Goal: Navigation & Orientation: Understand site structure

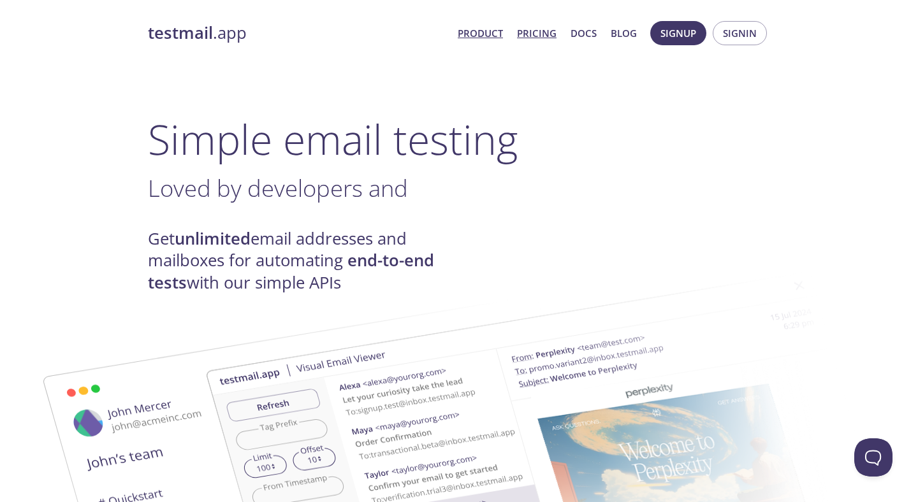
click at [540, 36] on link "Pricing" at bounding box center [537, 33] width 40 height 17
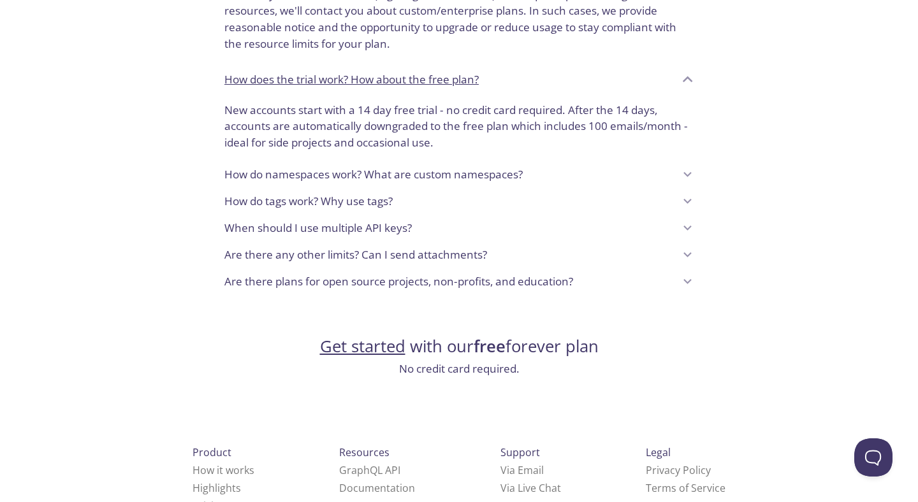
scroll to position [1060, 0]
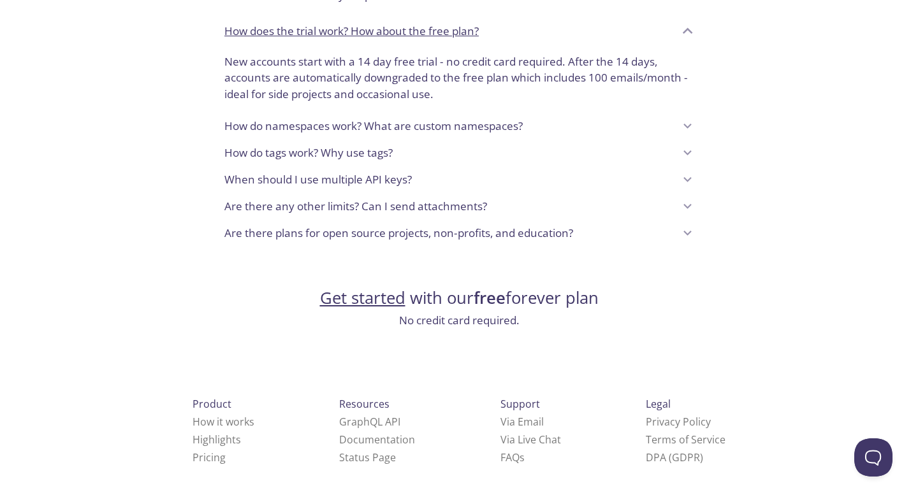
click at [199, 429] on li "How it works" at bounding box center [223, 422] width 62 height 18
click at [200, 424] on link "How it works" at bounding box center [223, 422] width 62 height 14
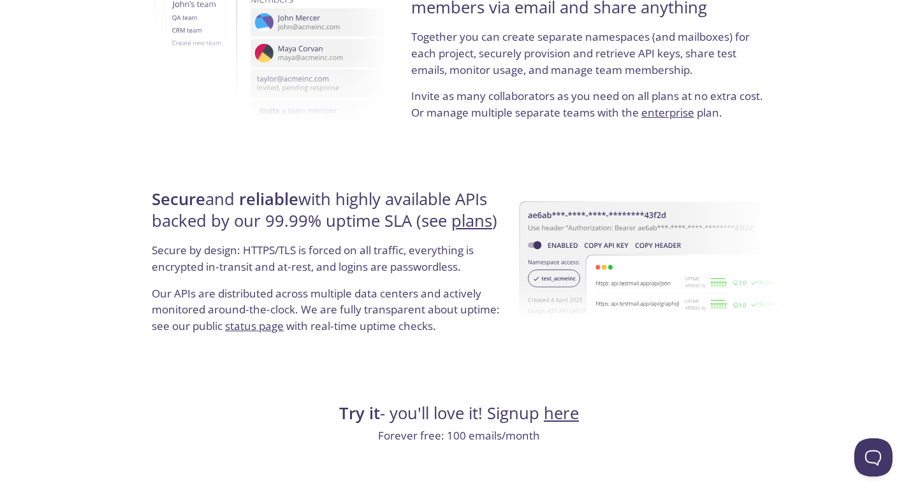
scroll to position [2412, 0]
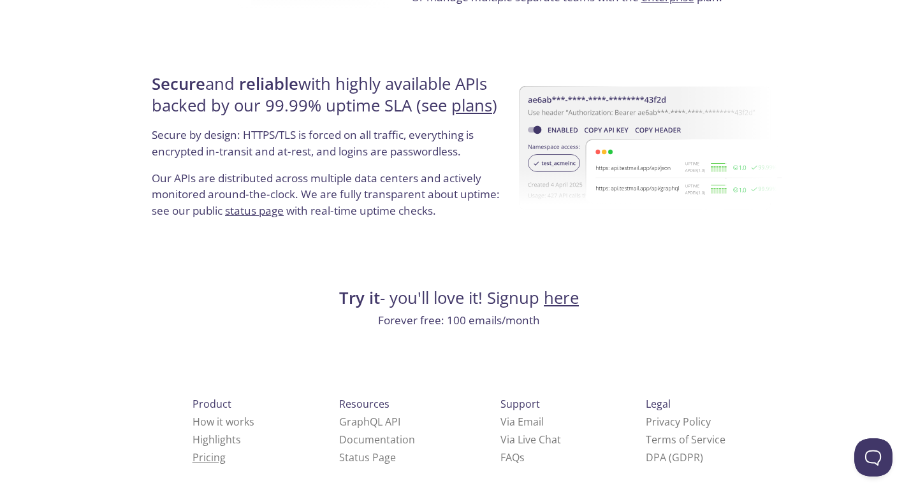
click at [192, 454] on link "Pricing" at bounding box center [208, 457] width 33 height 14
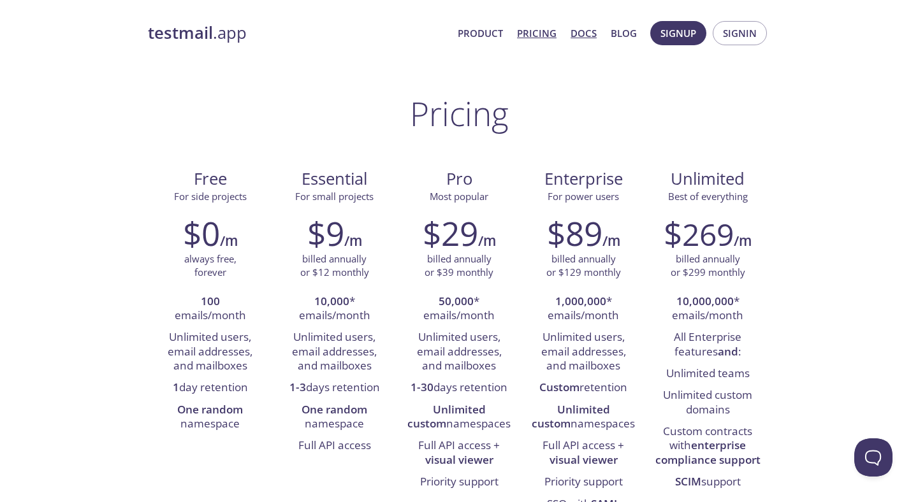
click at [594, 35] on link "Docs" at bounding box center [583, 33] width 26 height 17
